Goal: Transaction & Acquisition: Book appointment/travel/reservation

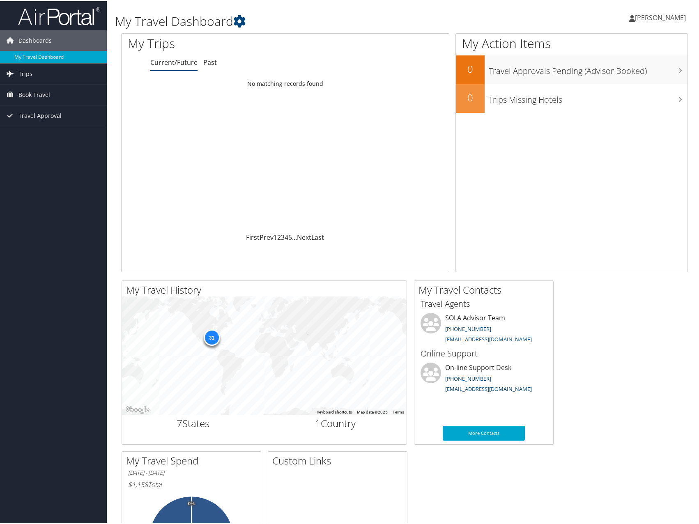
click at [42, 91] on span "Book Travel" at bounding box center [34, 93] width 32 height 21
click at [49, 119] on link "Book/Manage Online Trips" at bounding box center [53, 122] width 107 height 12
